Goal: Information Seeking & Learning: Learn about a topic

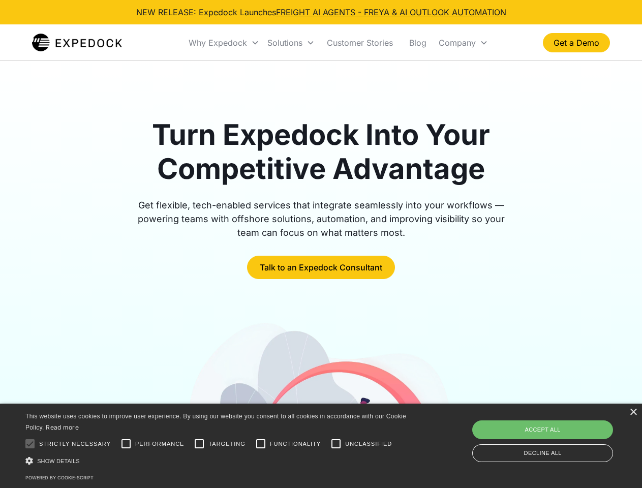
click at [224, 43] on div "Why Expedock" at bounding box center [218, 43] width 58 height 10
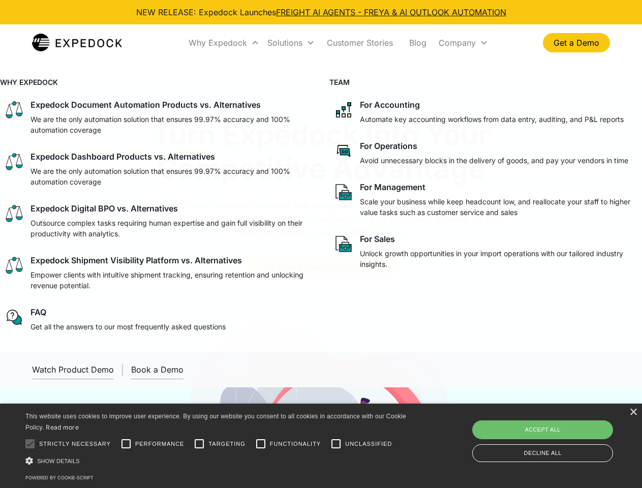
click at [291, 43] on div "Solutions" at bounding box center [285, 43] width 35 height 10
click at [463, 43] on div "Company" at bounding box center [457, 43] width 37 height 10
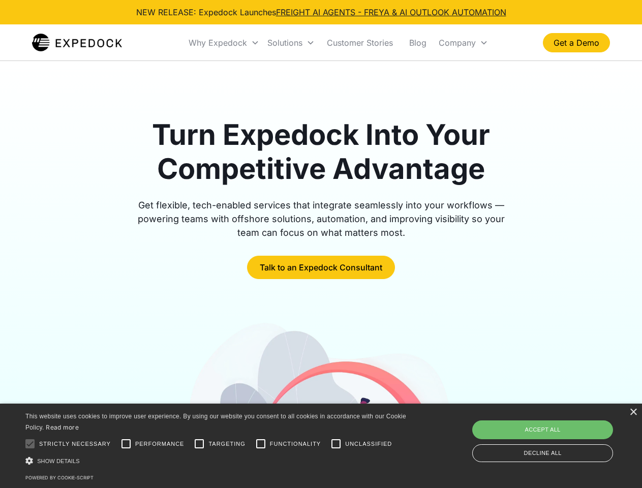
click at [30, 444] on div at bounding box center [30, 444] width 20 height 20
click at [126, 444] on input "Performance" at bounding box center [126, 444] width 20 height 20
checkbox input "true"
click at [199, 444] on input "Targeting" at bounding box center [199, 444] width 20 height 20
checkbox input "true"
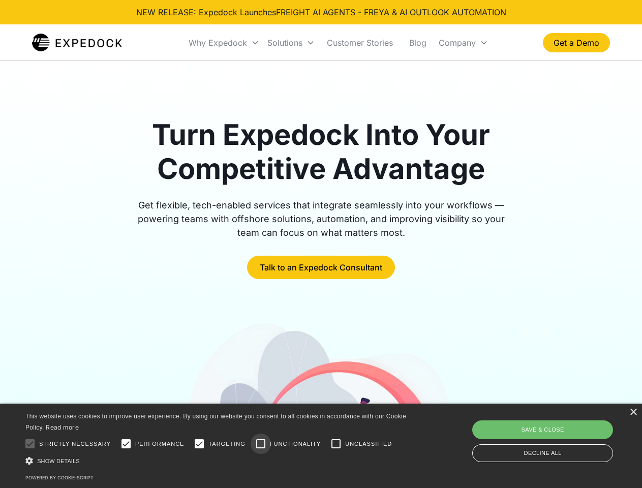
click at [261, 444] on input "Functionality" at bounding box center [261, 444] width 20 height 20
checkbox input "true"
click at [336, 444] on input "Unclassified" at bounding box center [336, 444] width 20 height 20
checkbox input "true"
click at [218, 461] on div "Show details Hide details" at bounding box center [217, 461] width 385 height 11
